Goal: Task Accomplishment & Management: Use online tool/utility

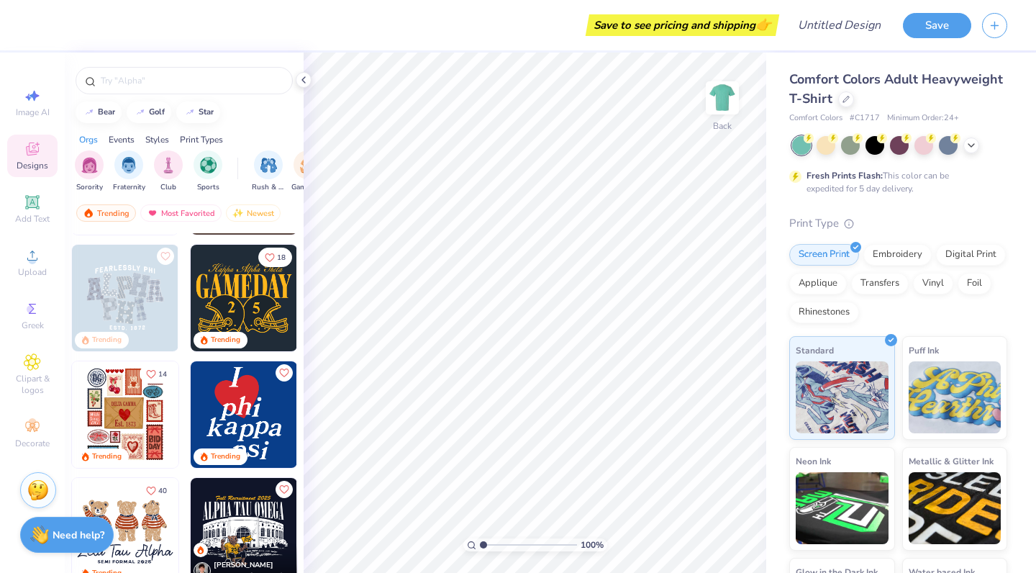
scroll to position [229, 0]
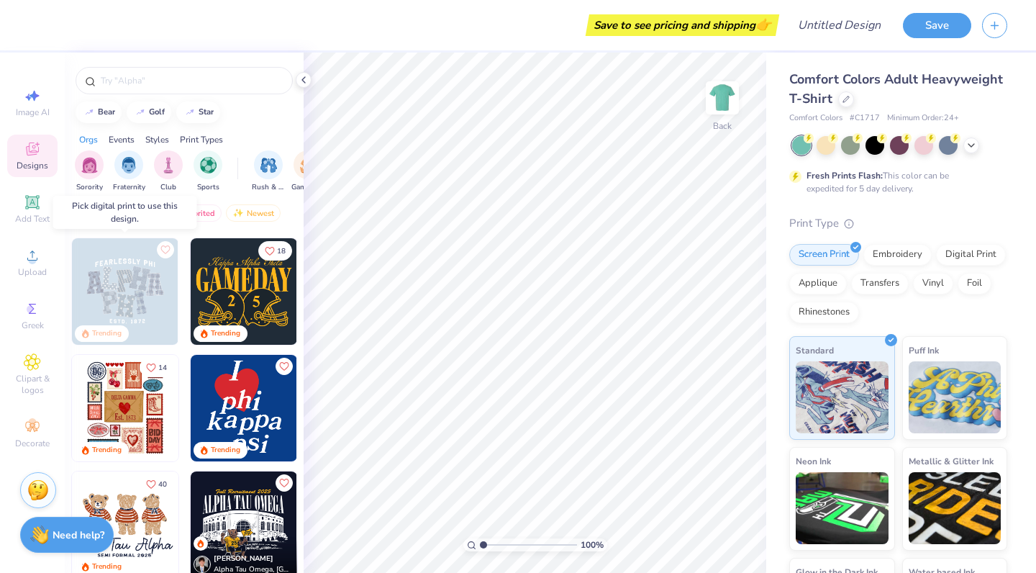
click at [132, 318] on img at bounding box center [125, 291] width 106 height 106
click at [150, 306] on img at bounding box center [125, 291] width 106 height 106
click at [149, 291] on img at bounding box center [125, 291] width 106 height 106
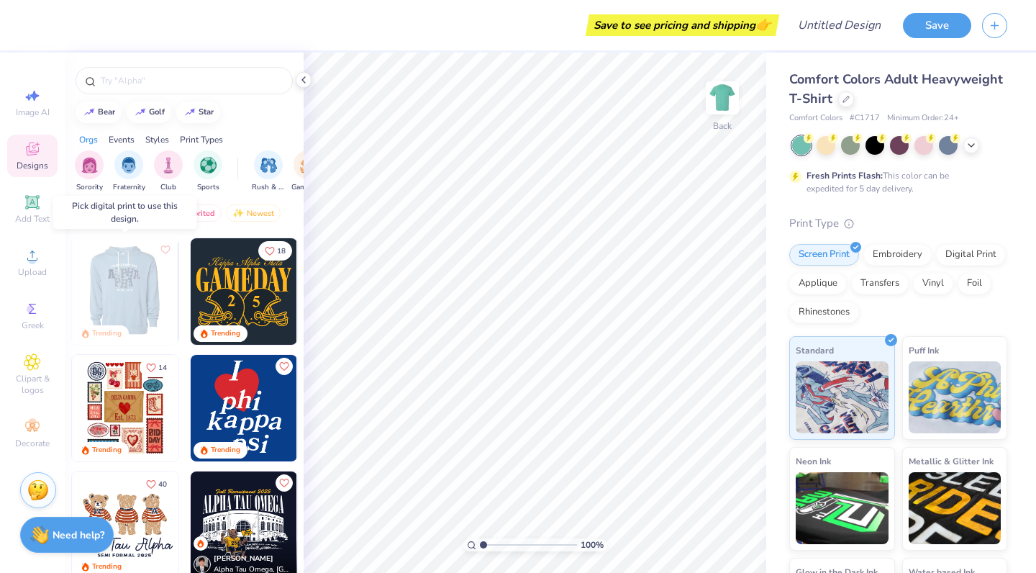
click at [129, 293] on img at bounding box center [124, 291] width 106 height 106
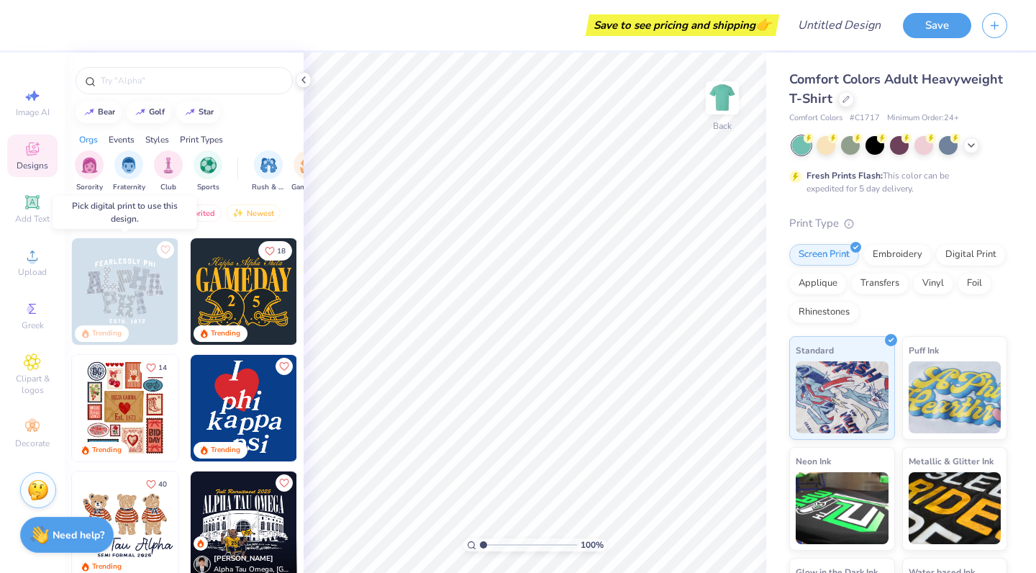
click at [114, 332] on div "Trending" at bounding box center [106, 333] width 29 height 11
click at [166, 253] on button "Like" at bounding box center [165, 248] width 17 height 17
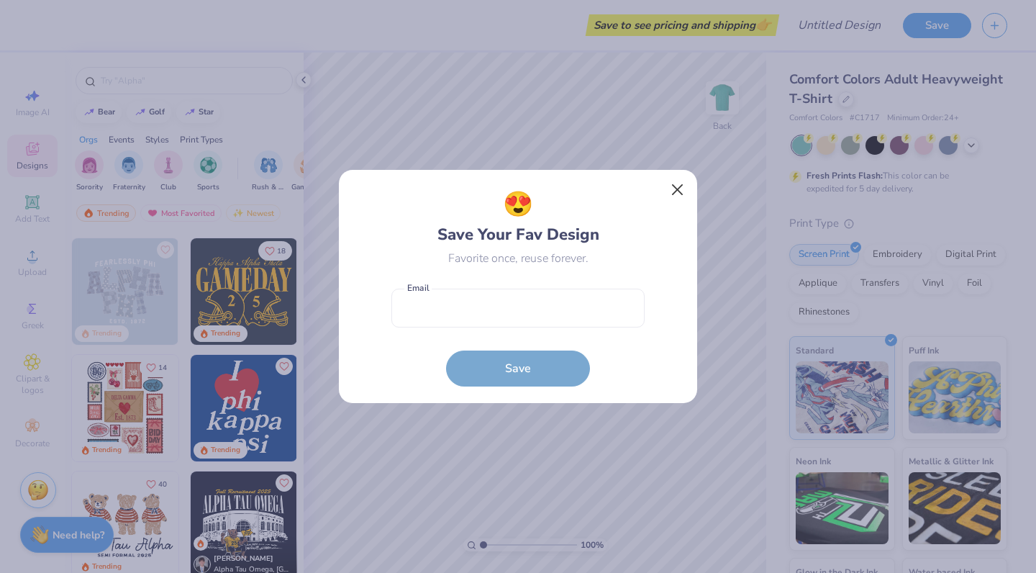
click at [676, 194] on button "Close" at bounding box center [677, 189] width 27 height 27
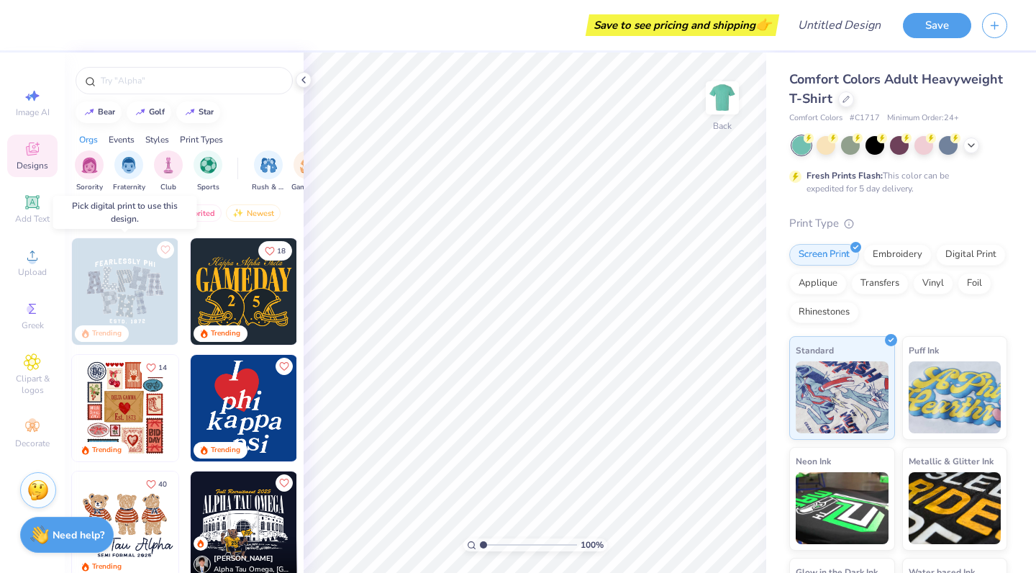
click at [149, 314] on img at bounding box center [125, 291] width 106 height 106
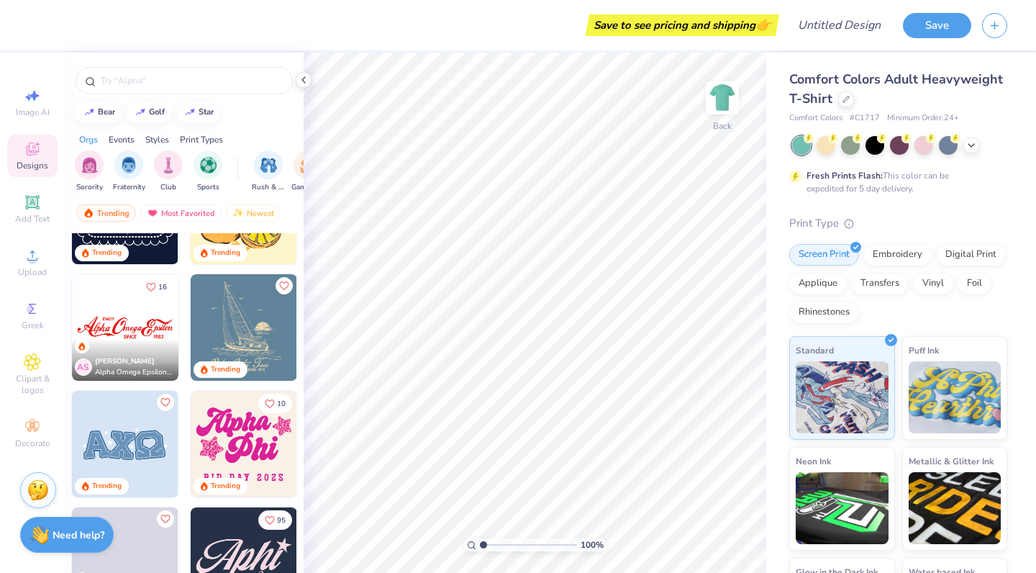
scroll to position [1386, 0]
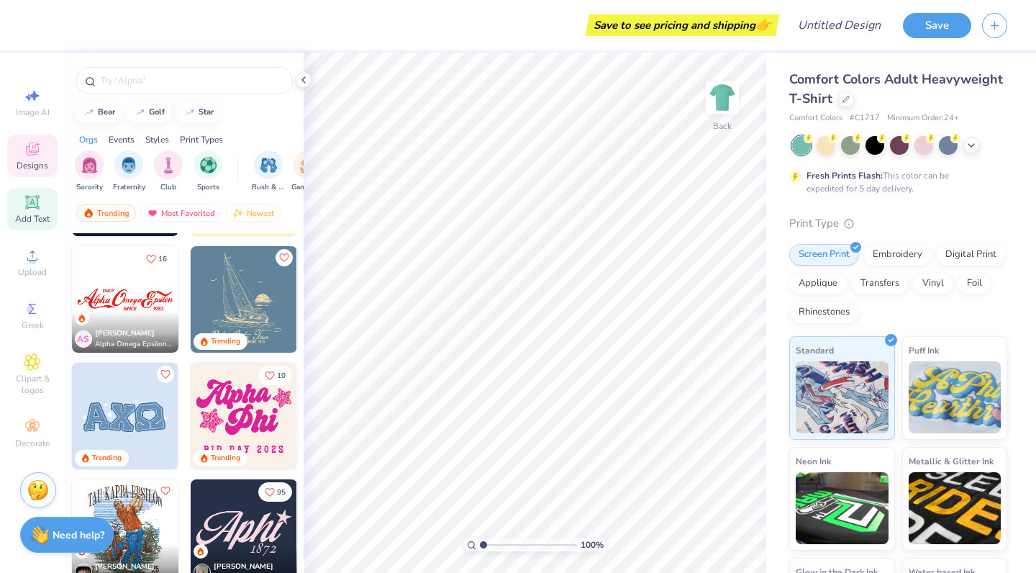
click at [36, 203] on icon at bounding box center [32, 201] width 11 height 11
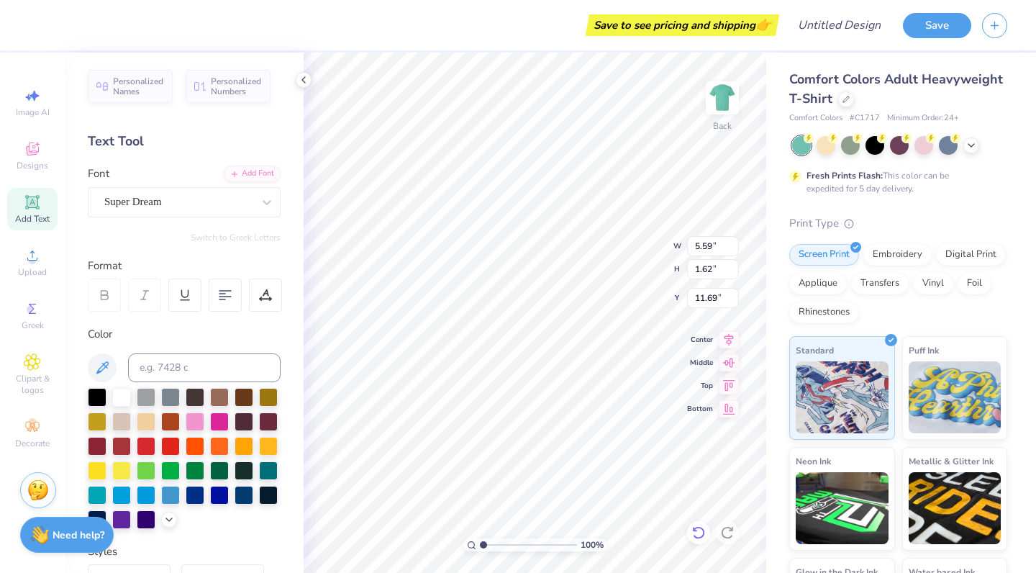
click at [704, 530] on icon at bounding box center [698, 532] width 14 height 14
click at [37, 371] on div "Clipart & logos" at bounding box center [32, 374] width 50 height 54
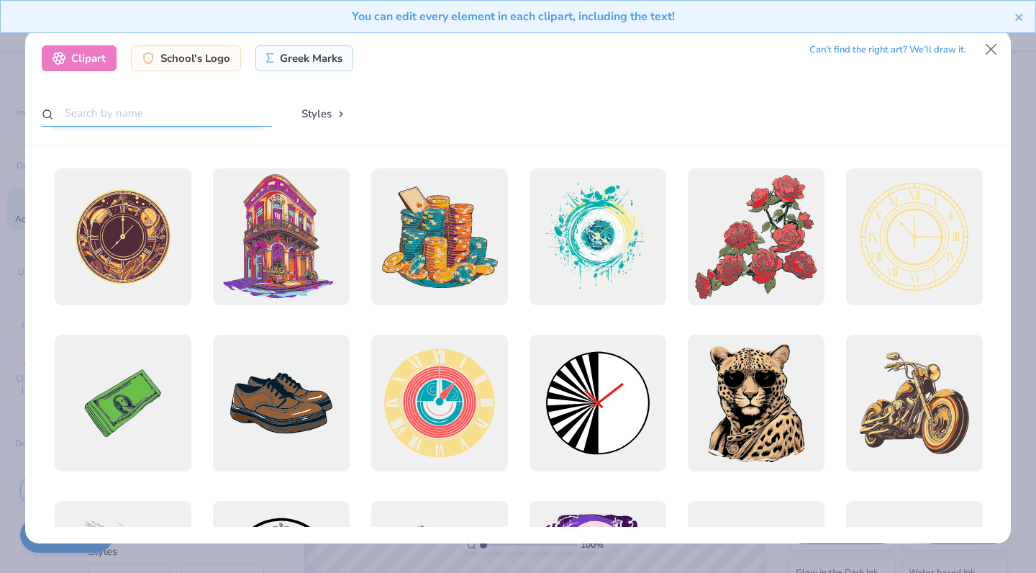
click at [240, 117] on input "text" at bounding box center [157, 113] width 230 height 27
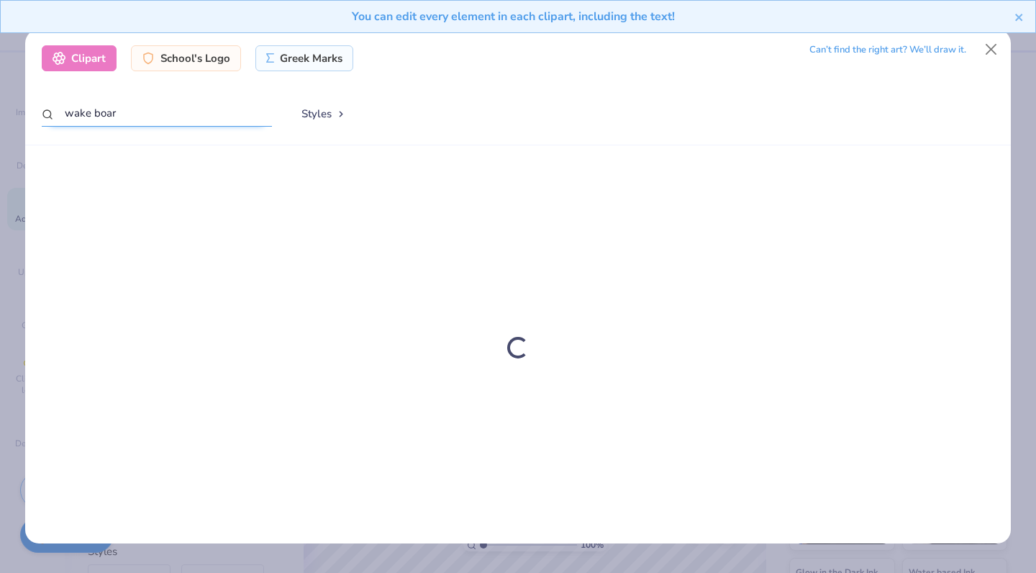
type input "wake board"
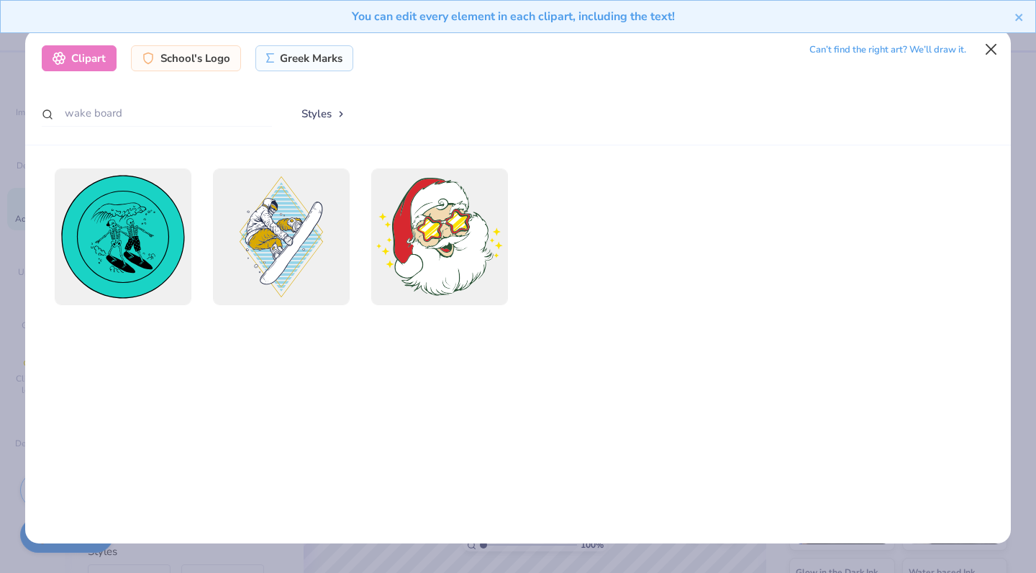
click at [991, 51] on button "Close" at bounding box center [990, 49] width 27 height 27
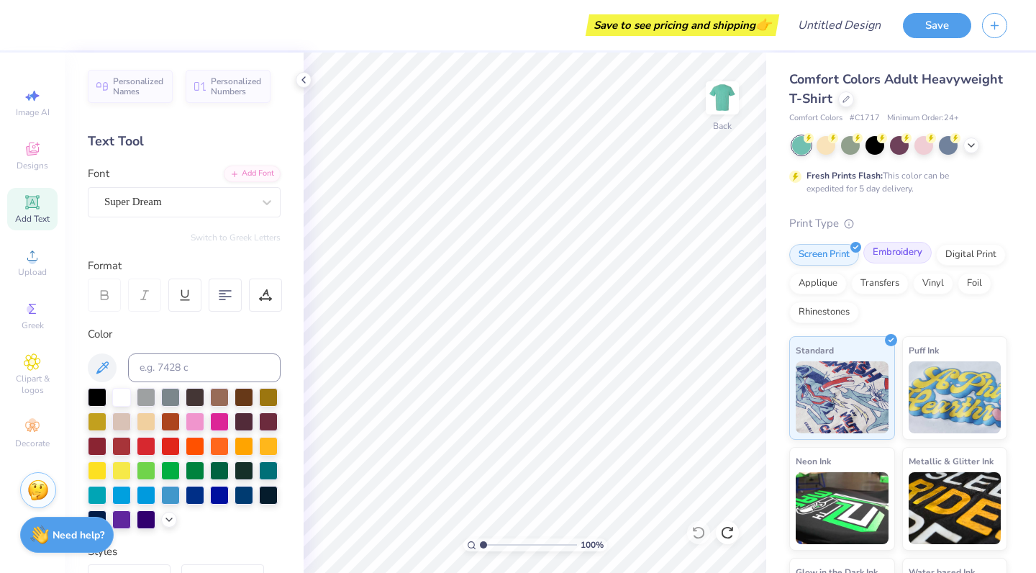
click at [893, 256] on div "Embroidery" at bounding box center [897, 253] width 68 height 22
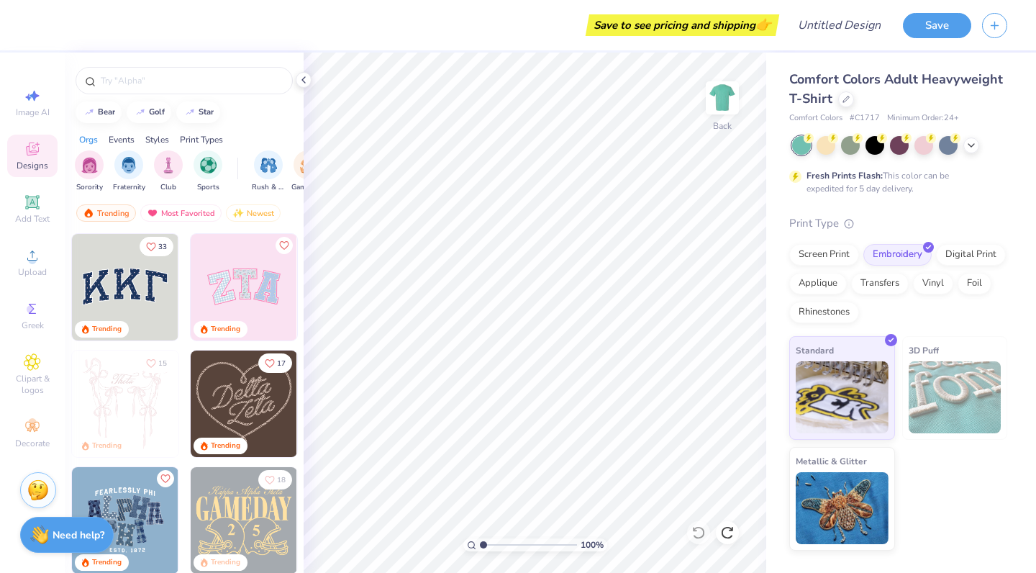
click at [218, 521] on img at bounding box center [244, 520] width 106 height 106
click at [889, 252] on div "Embroidery" at bounding box center [897, 253] width 68 height 22
click at [823, 260] on div "Screen Print" at bounding box center [824, 253] width 70 height 22
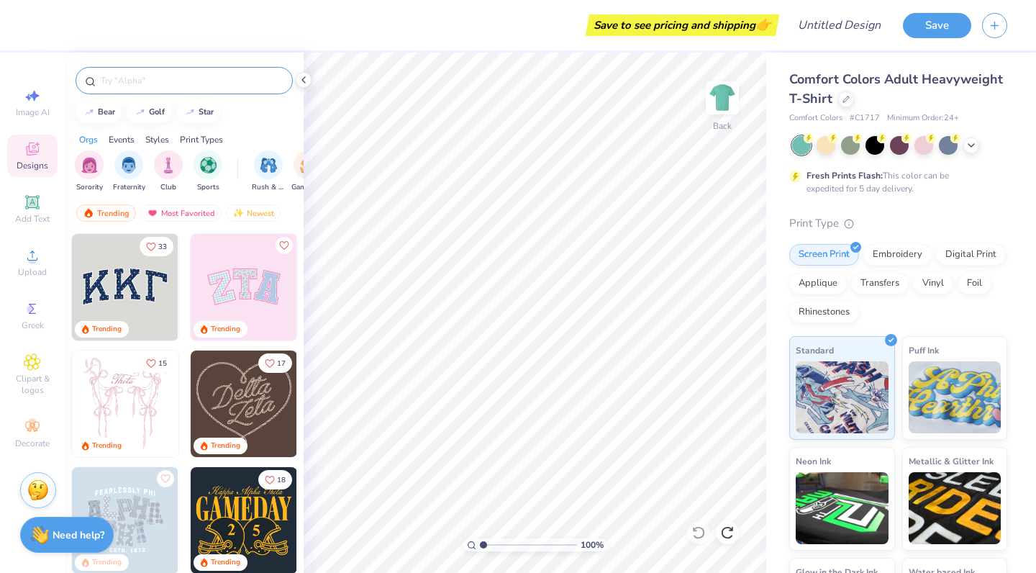
click at [265, 76] on input "text" at bounding box center [191, 80] width 184 height 14
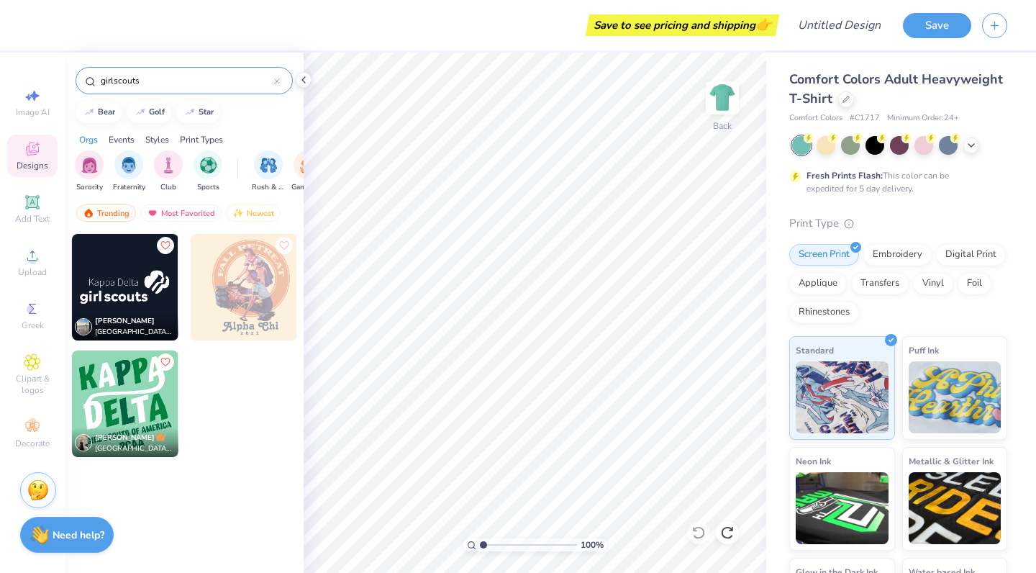
type input "girl scouts"
click at [100, 394] on img at bounding box center [125, 403] width 106 height 106
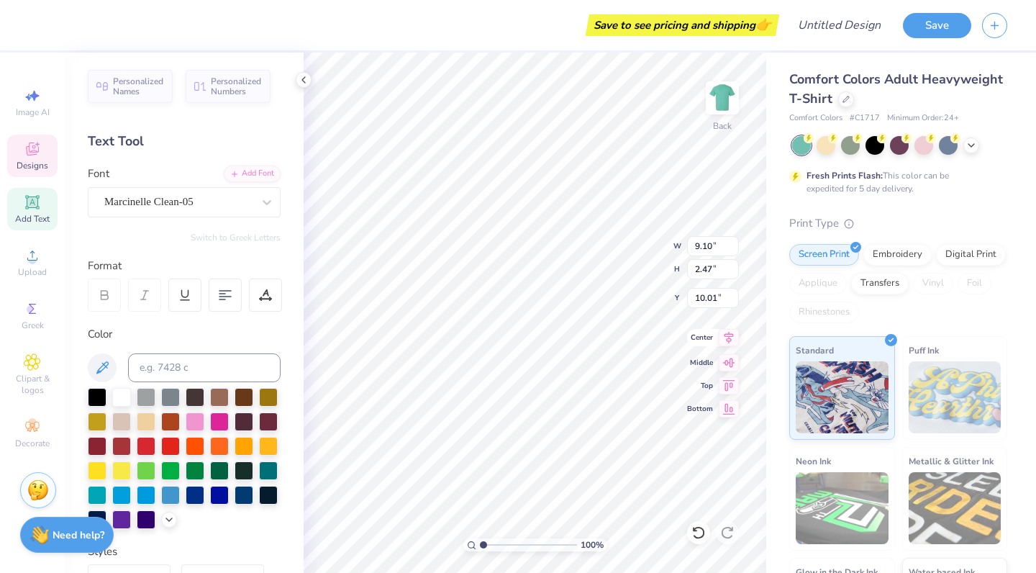
click at [726, 335] on icon at bounding box center [729, 337] width 20 height 17
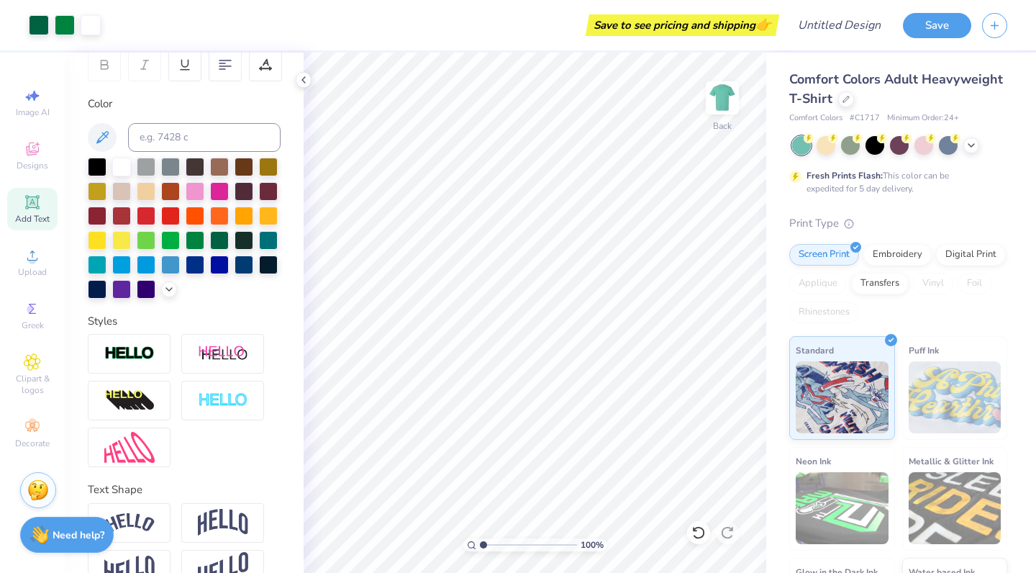
scroll to position [224, 0]
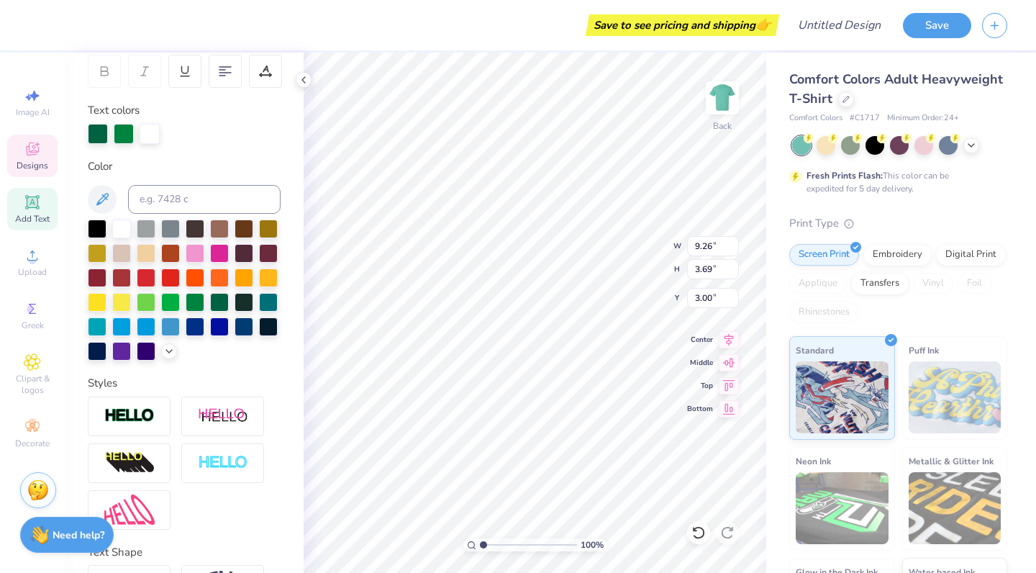
type textarea "g"
type textarea "GIRL"
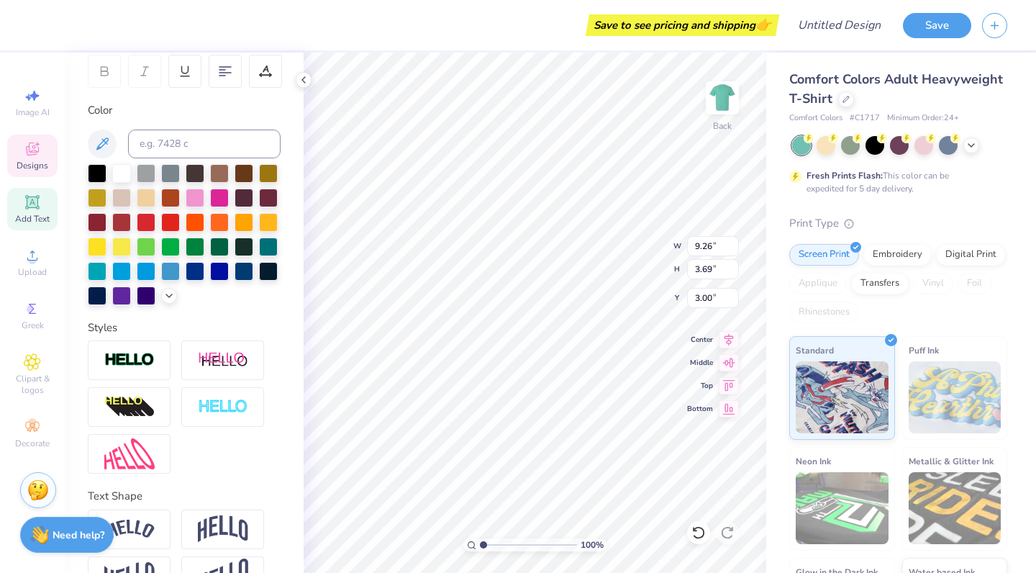
type input "9.09"
type input "3.92"
type input "6.98"
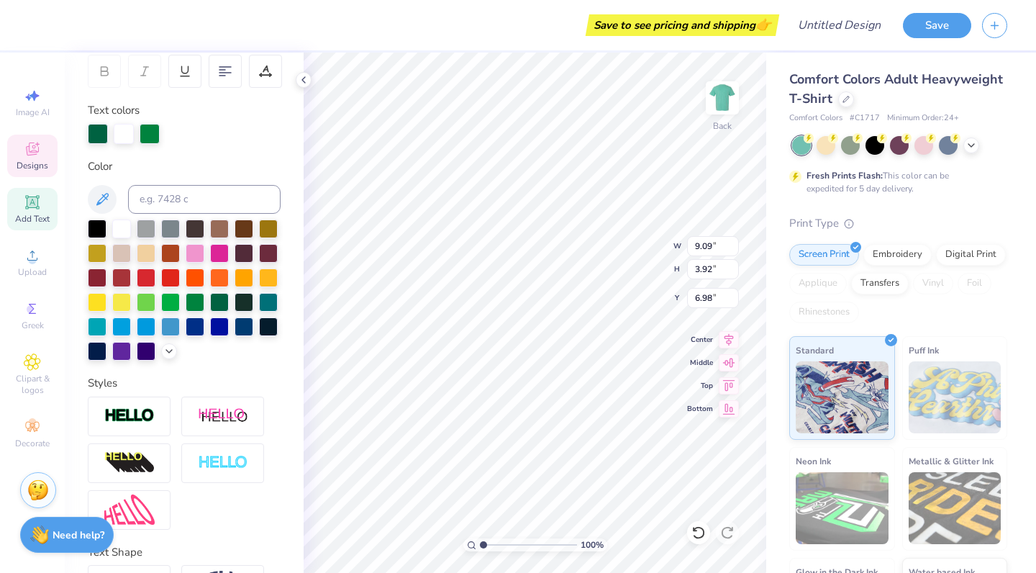
scroll to position [0, 1]
type textarea "SCOUTS"
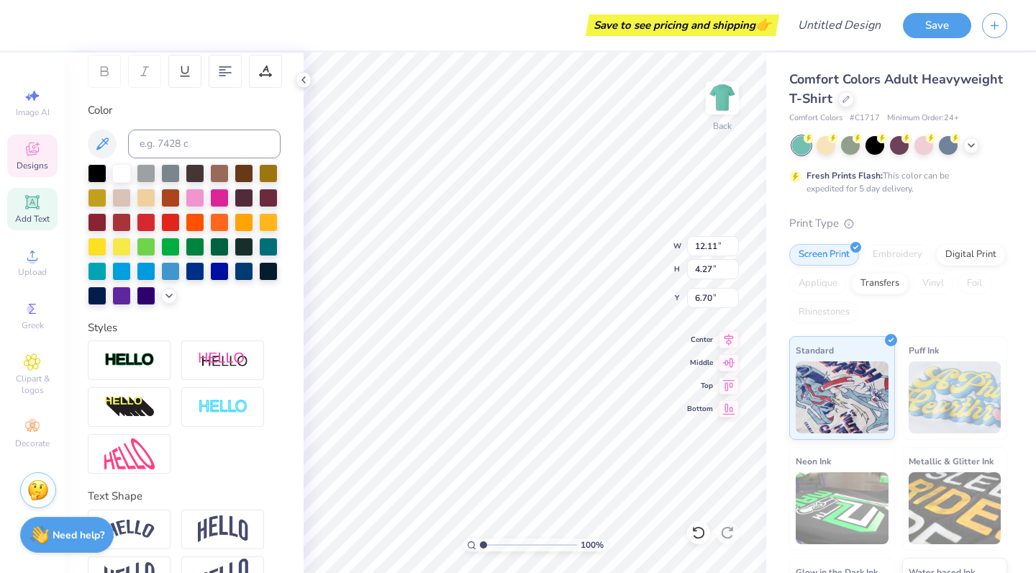
type input "6.70"
type input "8.64"
type input "3.14"
type input "5.42"
click at [727, 345] on icon at bounding box center [729, 337] width 20 height 17
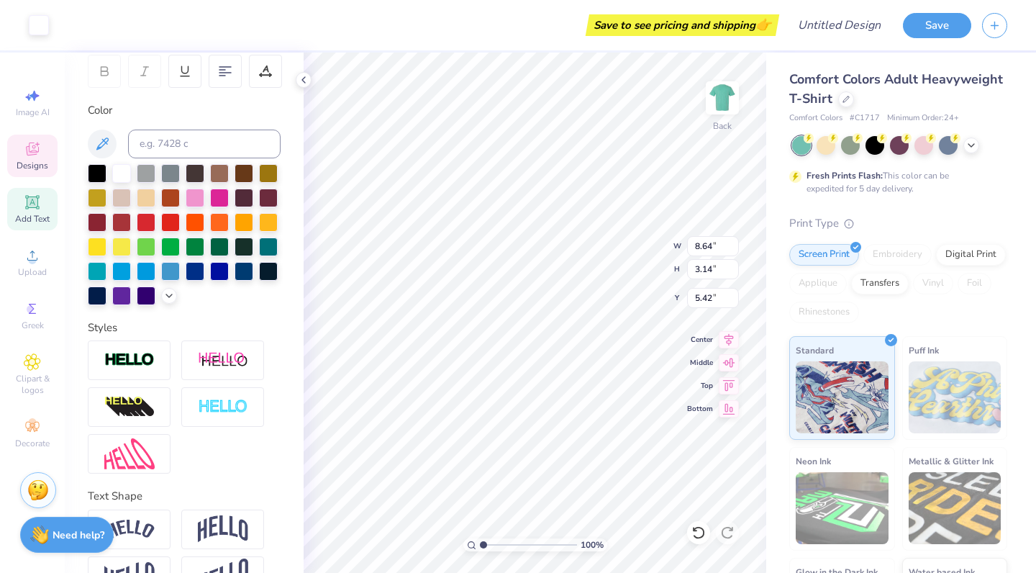
type input "12.11"
type input "4.27"
type input "6.99"
type input "8.64"
type input "3.14"
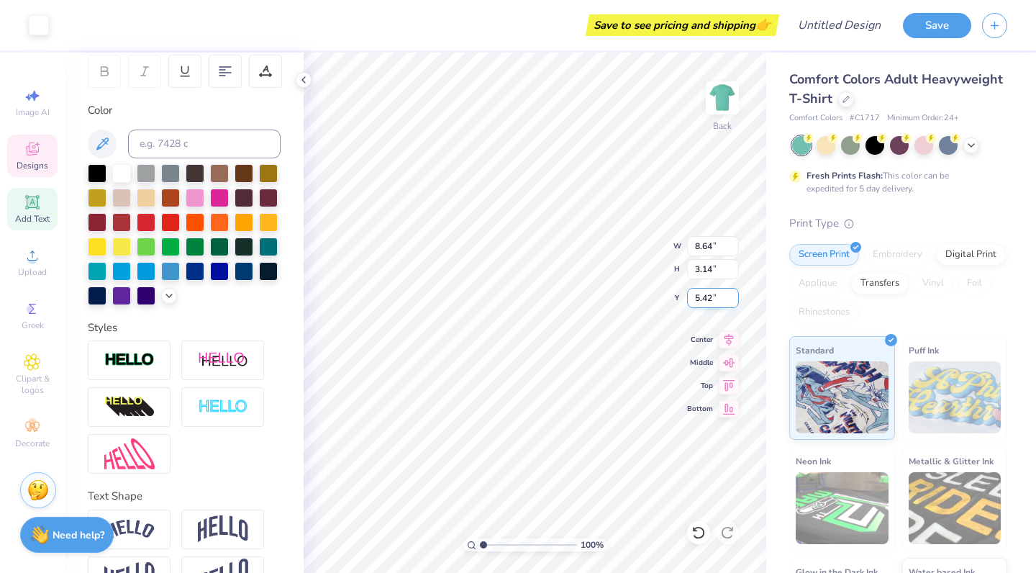
type input "5.99"
type input "6.21"
type input "3.24"
type input "4.06"
type input "9.10"
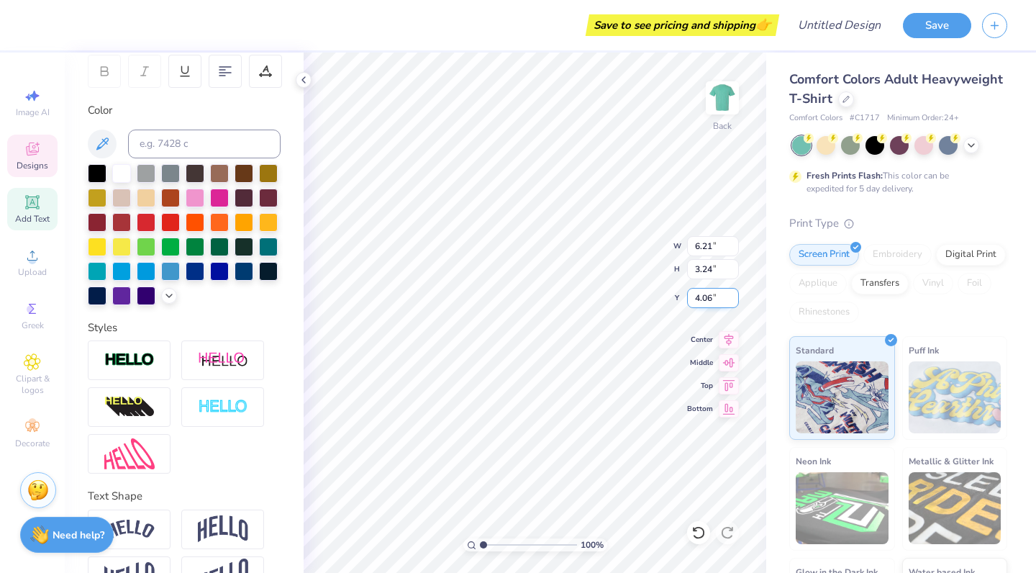
type input "2.47"
type input "10.03"
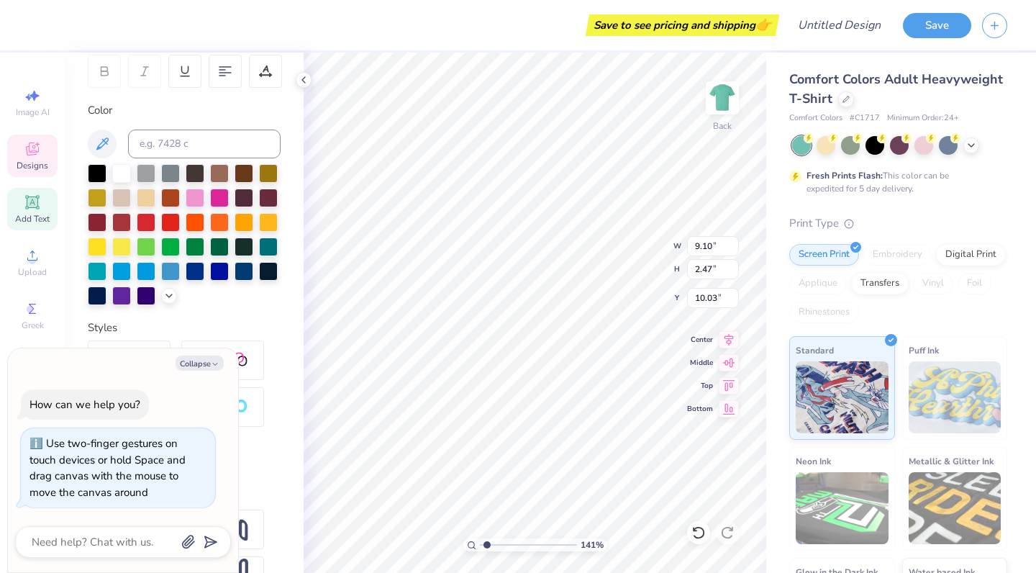
type input "1.63"
click at [489, 540] on input "range" at bounding box center [528, 544] width 97 height 13
click at [27, 99] on icon at bounding box center [32, 95] width 17 height 17
type textarea "x"
select select "4"
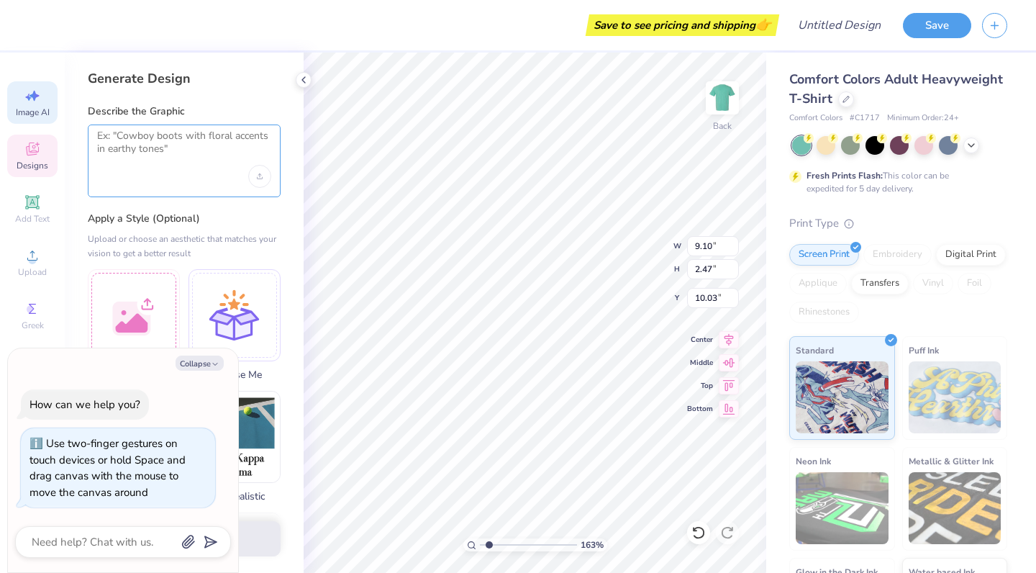
click at [134, 144] on textarea at bounding box center [184, 147] width 174 height 36
click at [259, 178] on div "Upload image" at bounding box center [259, 176] width 23 height 23
click at [222, 136] on textarea "Gcowgirl girlscouts design" at bounding box center [184, 147] width 174 height 36
click at [106, 133] on textarea "Gcowgirl girlscouts design" at bounding box center [184, 147] width 174 height 36
type textarea "cowgirl girlscouts design"
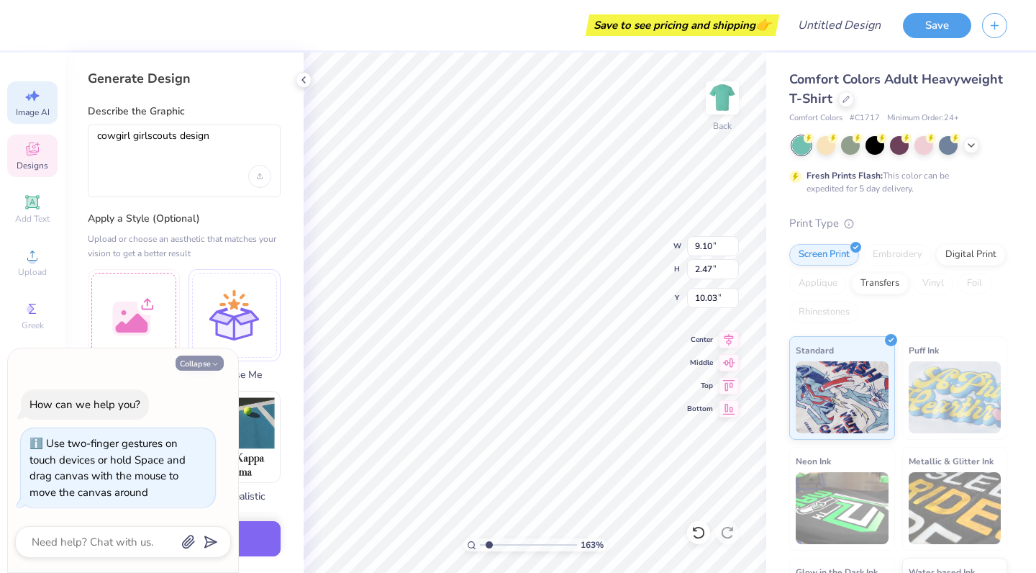
click at [211, 364] on icon "button" at bounding box center [215, 364] width 9 height 9
type textarea "x"
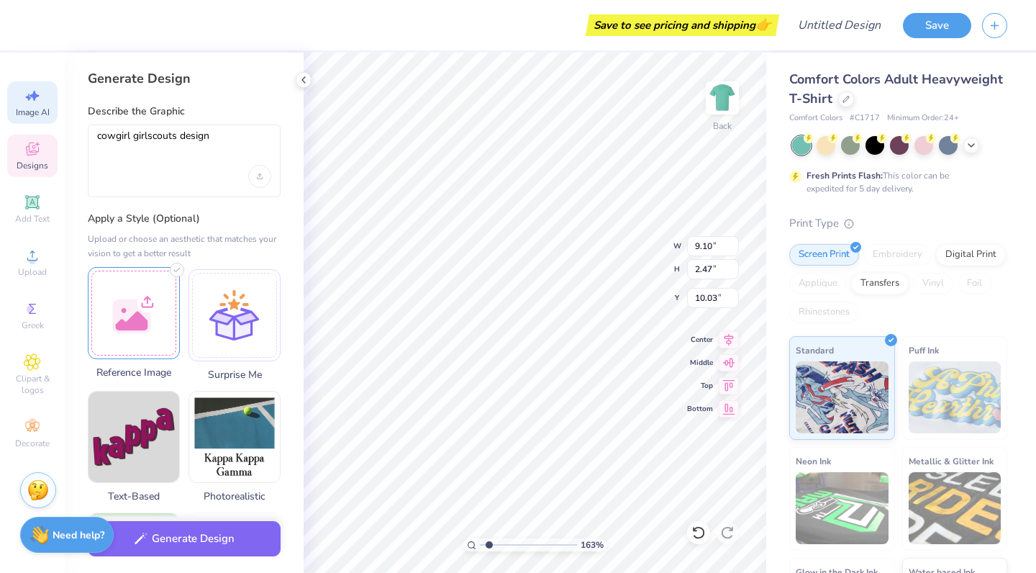
click at [168, 334] on div at bounding box center [134, 313] width 92 height 92
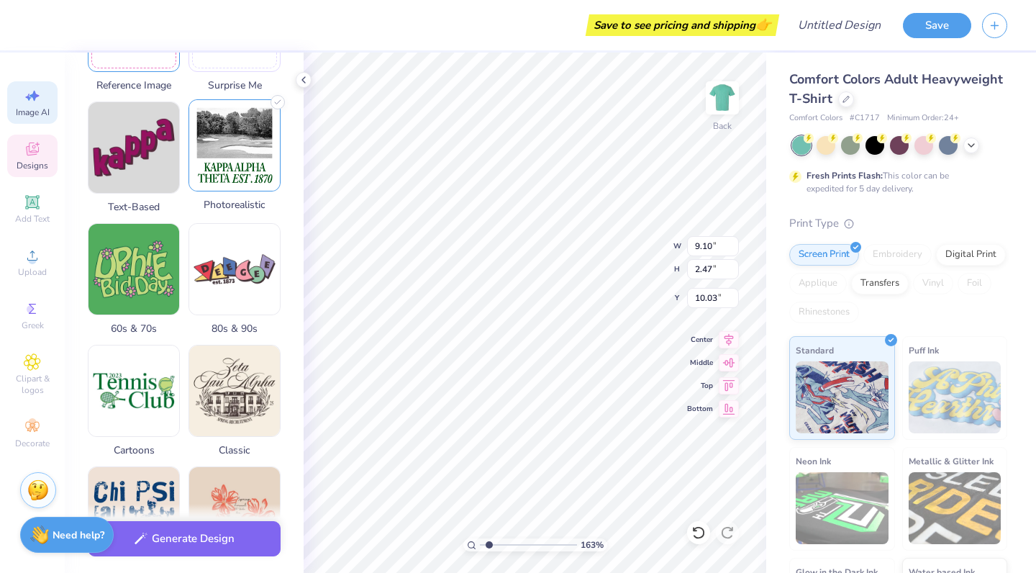
scroll to position [291, 0]
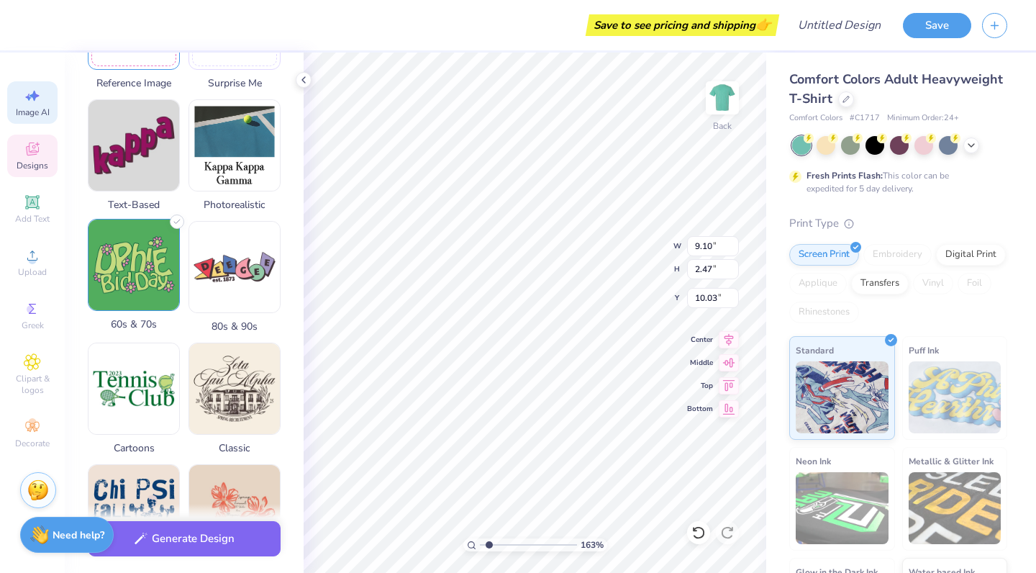
click at [155, 257] on img at bounding box center [133, 264] width 91 height 91
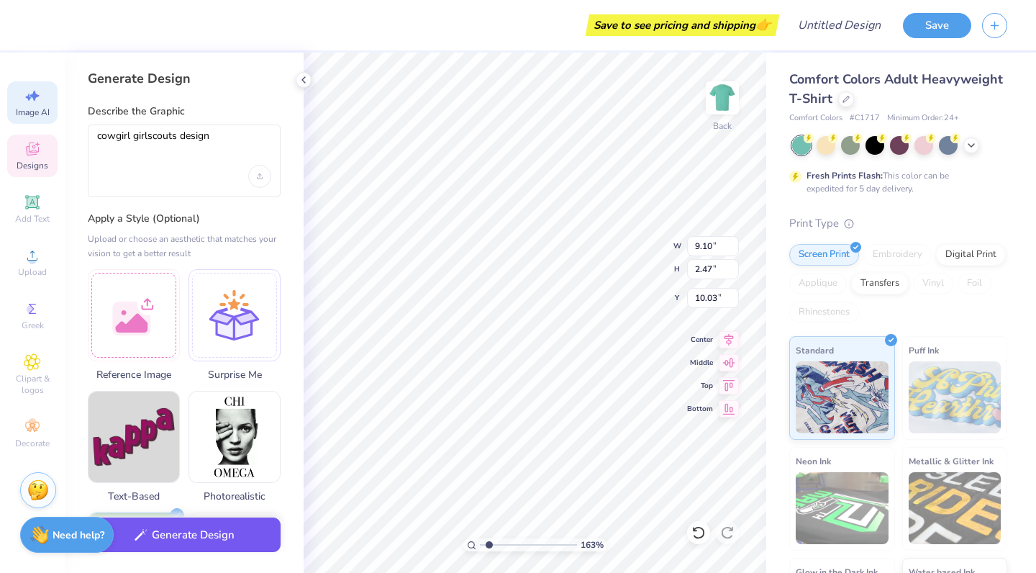
scroll to position [0, 0]
click at [199, 529] on button "Generate Design" at bounding box center [184, 534] width 193 height 35
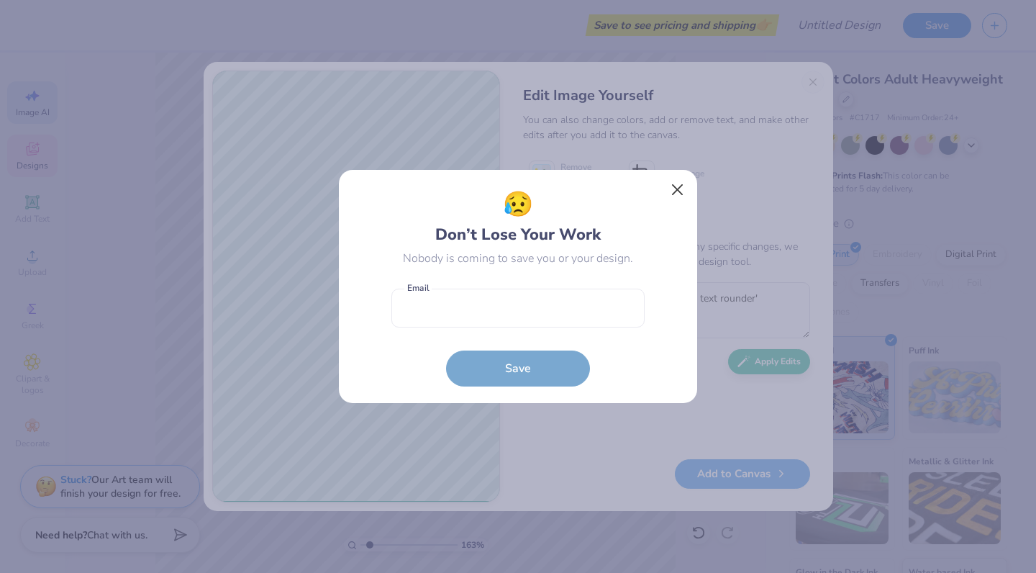
click at [682, 187] on button "Close" at bounding box center [677, 189] width 27 height 27
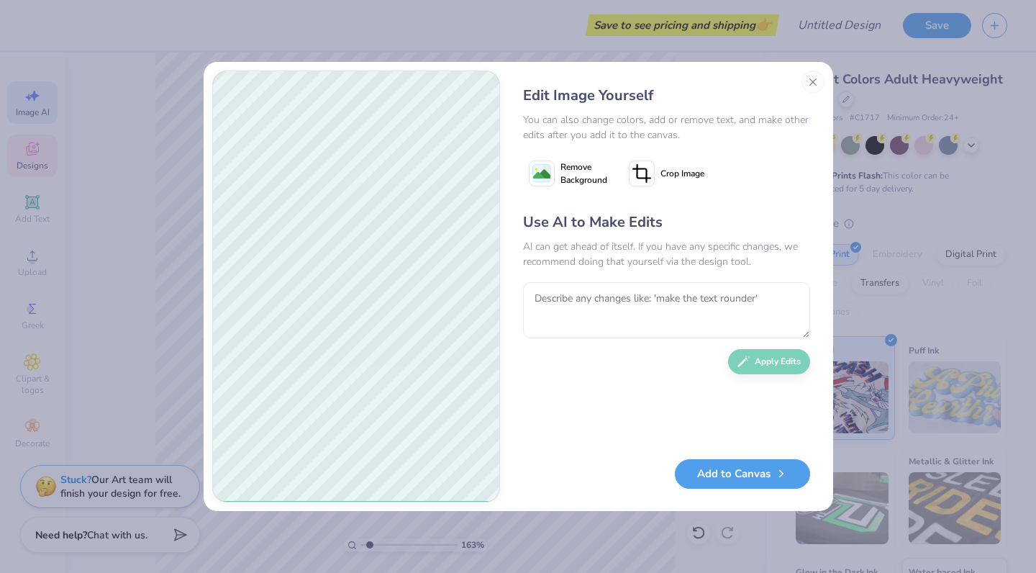
click at [807, 86] on button "Close" at bounding box center [812, 81] width 23 height 23
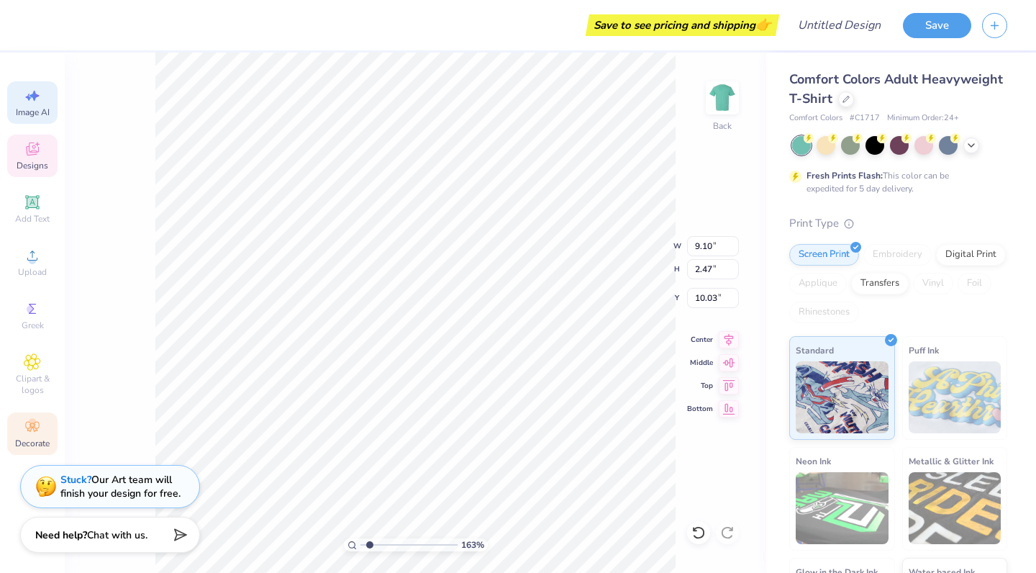
click at [29, 420] on circle at bounding box center [32, 422] width 8 height 8
